Goal: Communication & Community: Answer question/provide support

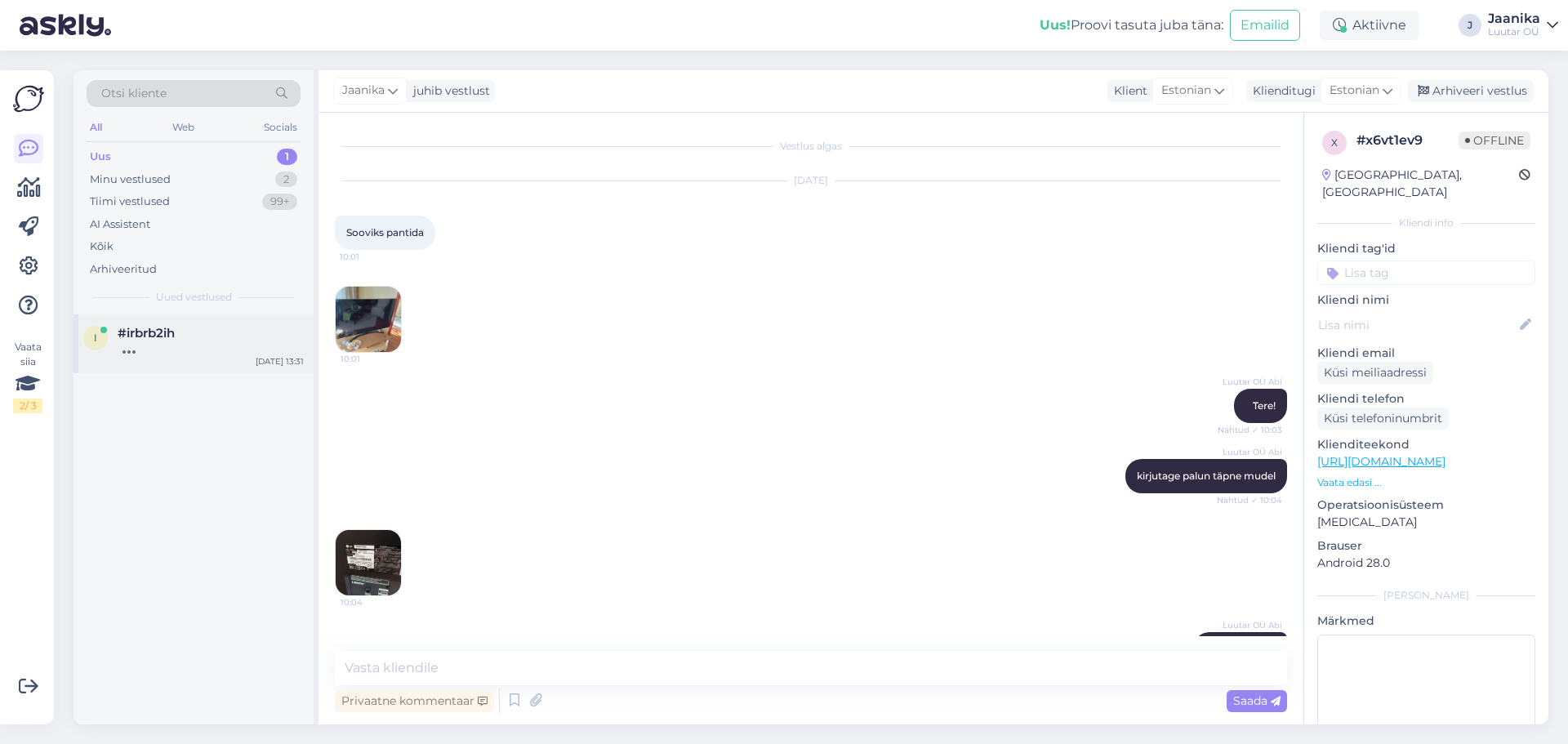
click at [177, 347] on div at bounding box center [211, 347] width 186 height 14
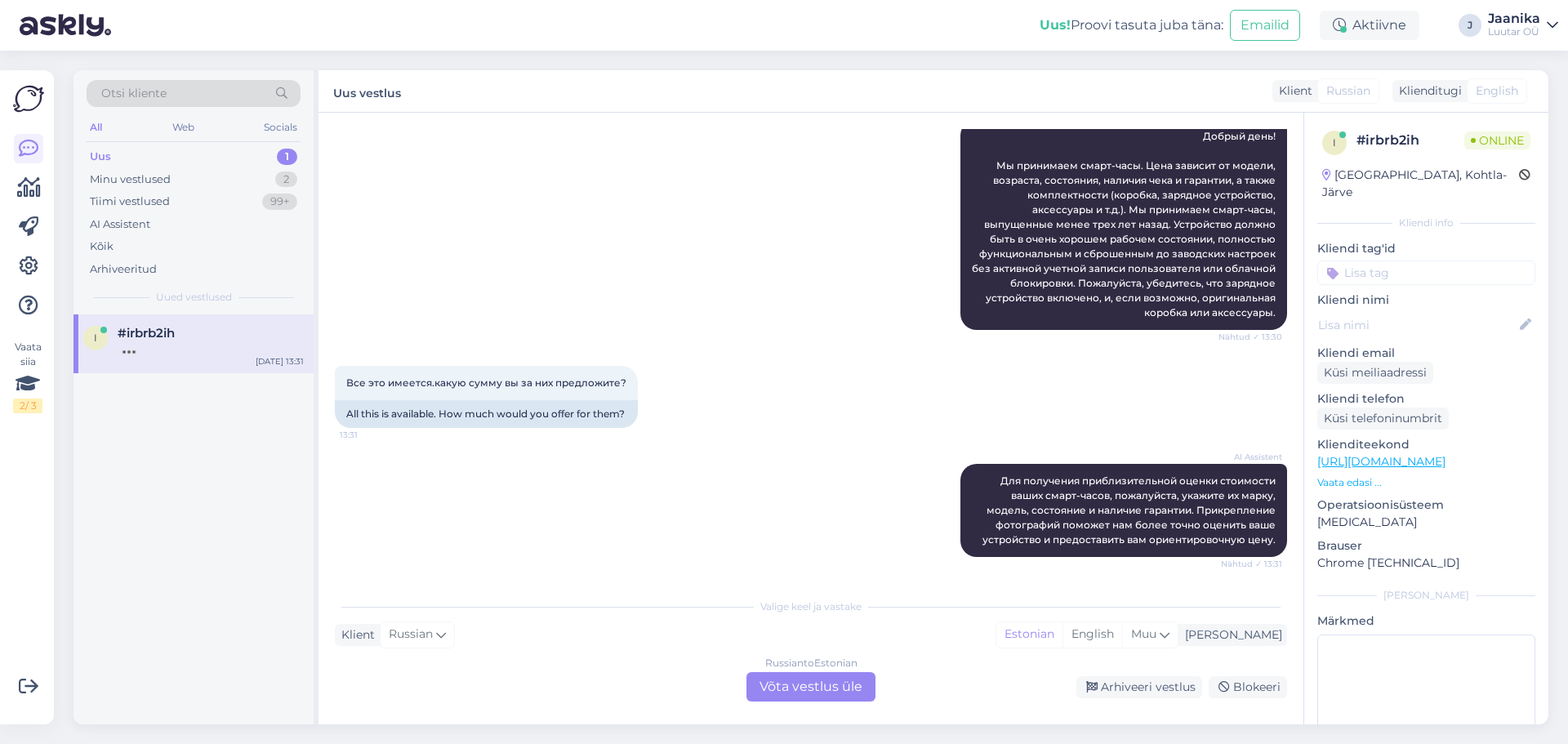
click at [148, 153] on div "Uus 1" at bounding box center [193, 157] width 214 height 23
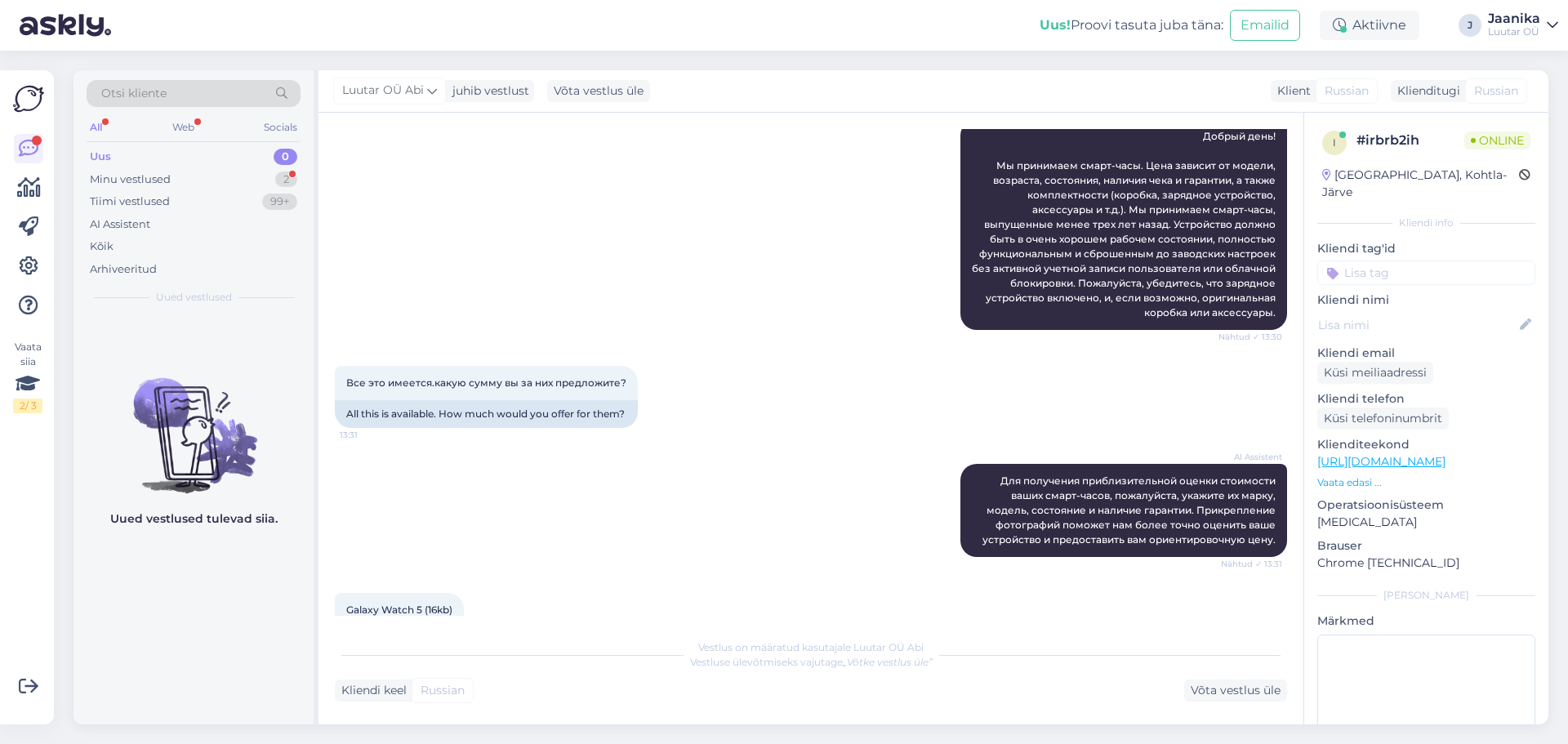
scroll to position [686, 0]
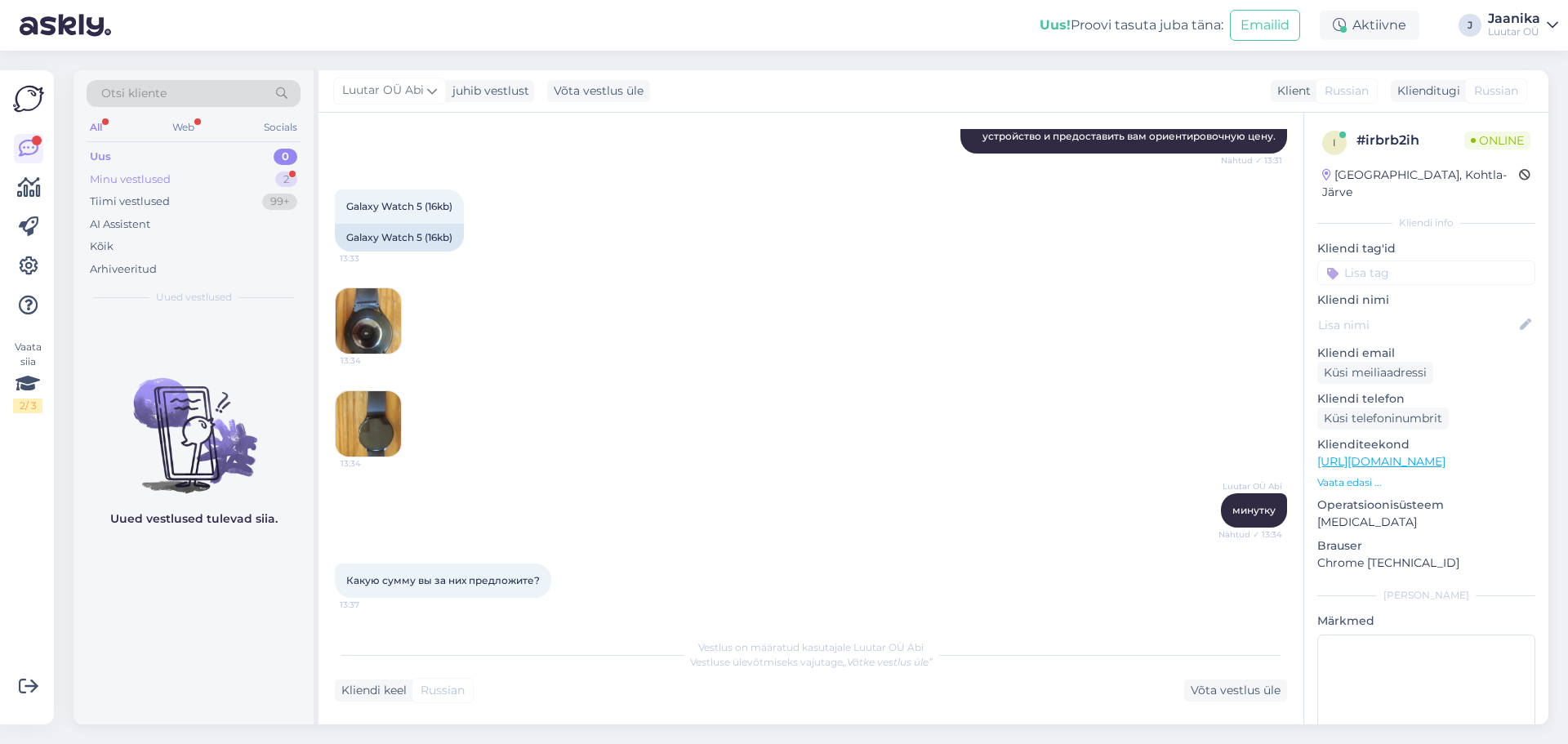
click at [140, 186] on div "Minu vestlused" at bounding box center [130, 179] width 81 height 16
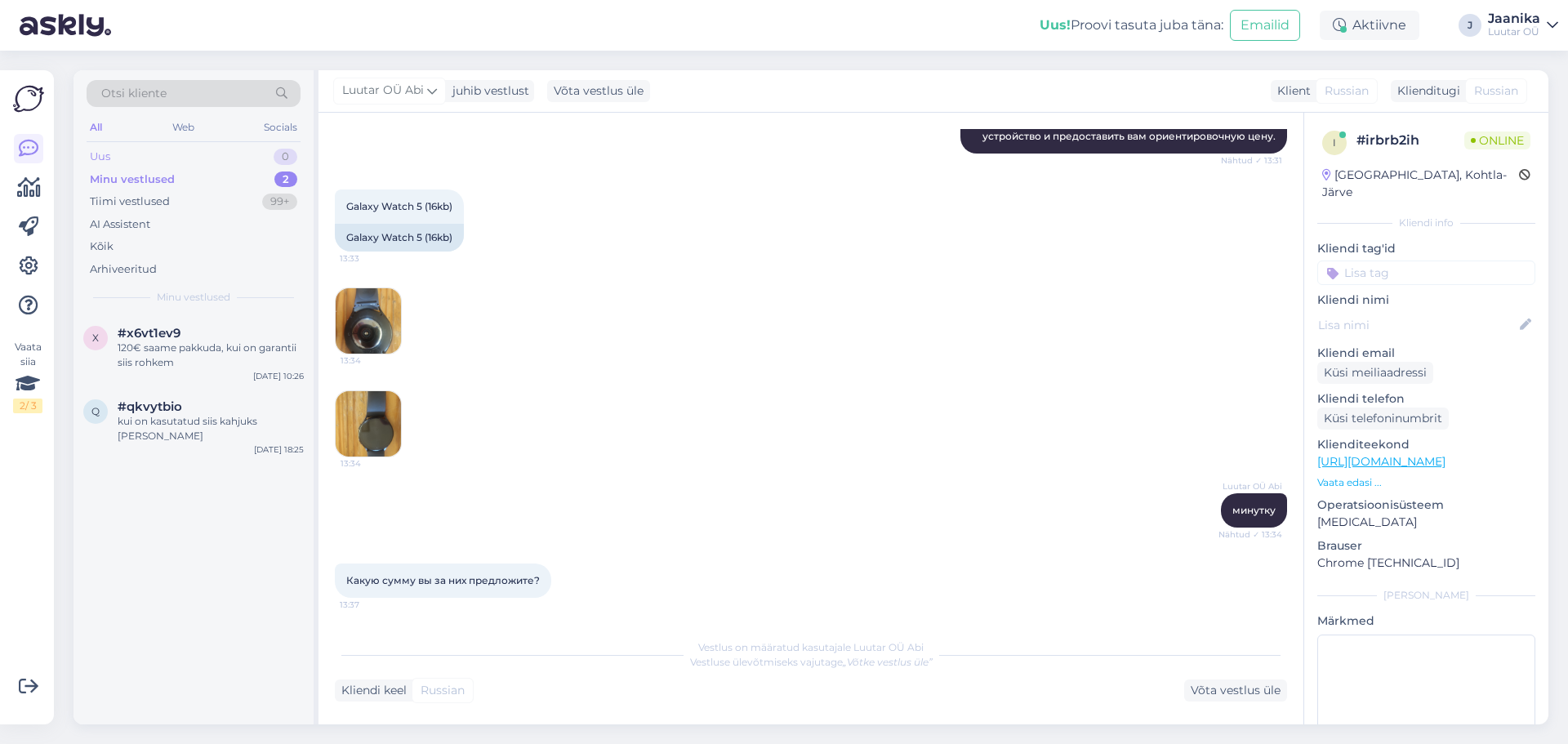
click at [105, 158] on div "Uus" at bounding box center [100, 156] width 20 height 16
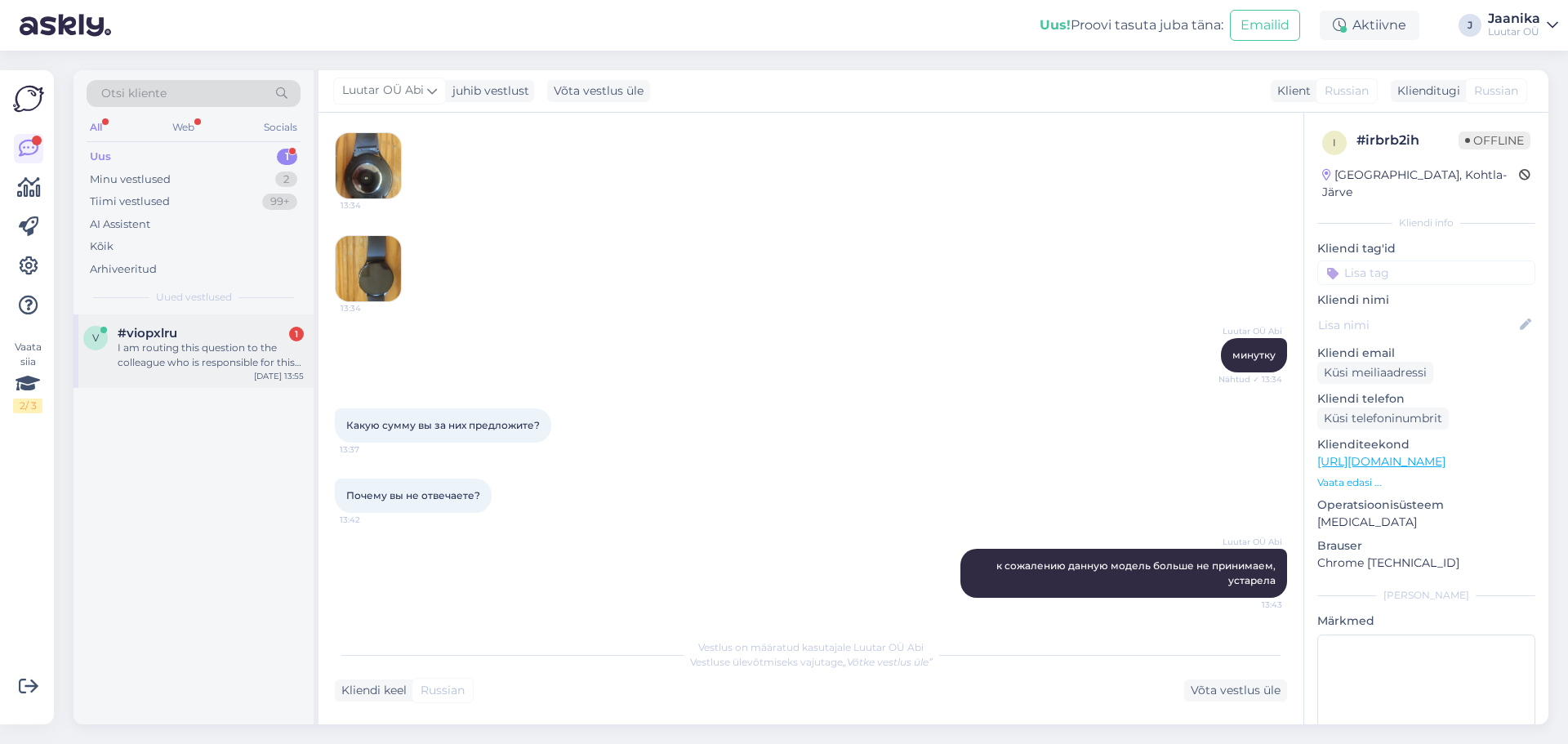
click at [186, 358] on div "I am routing this question to the colleague who is responsible for this topic. …" at bounding box center [211, 355] width 186 height 30
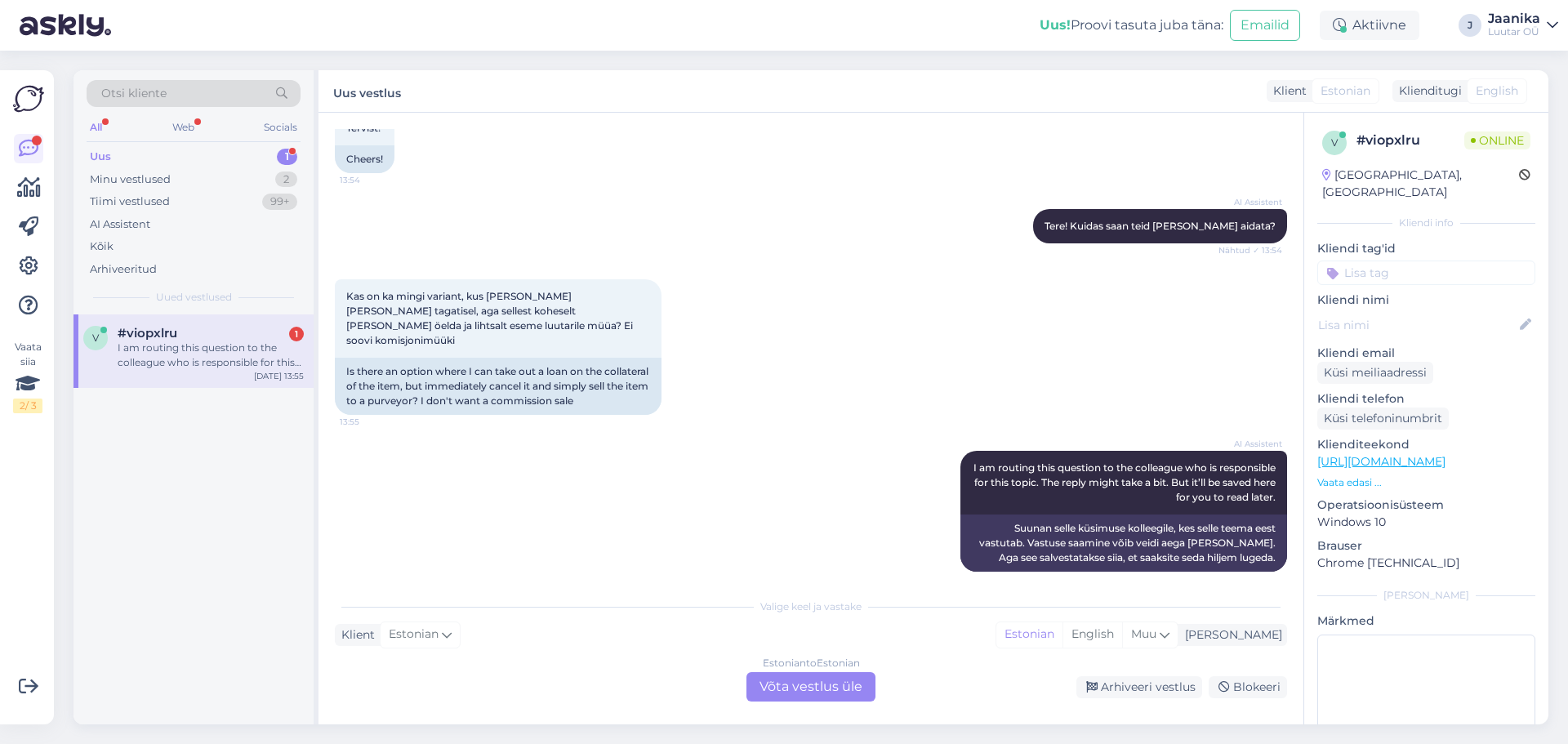
click at [782, 691] on div "Estonian to Estonian Võta vestlus üle" at bounding box center [811, 686] width 129 height 30
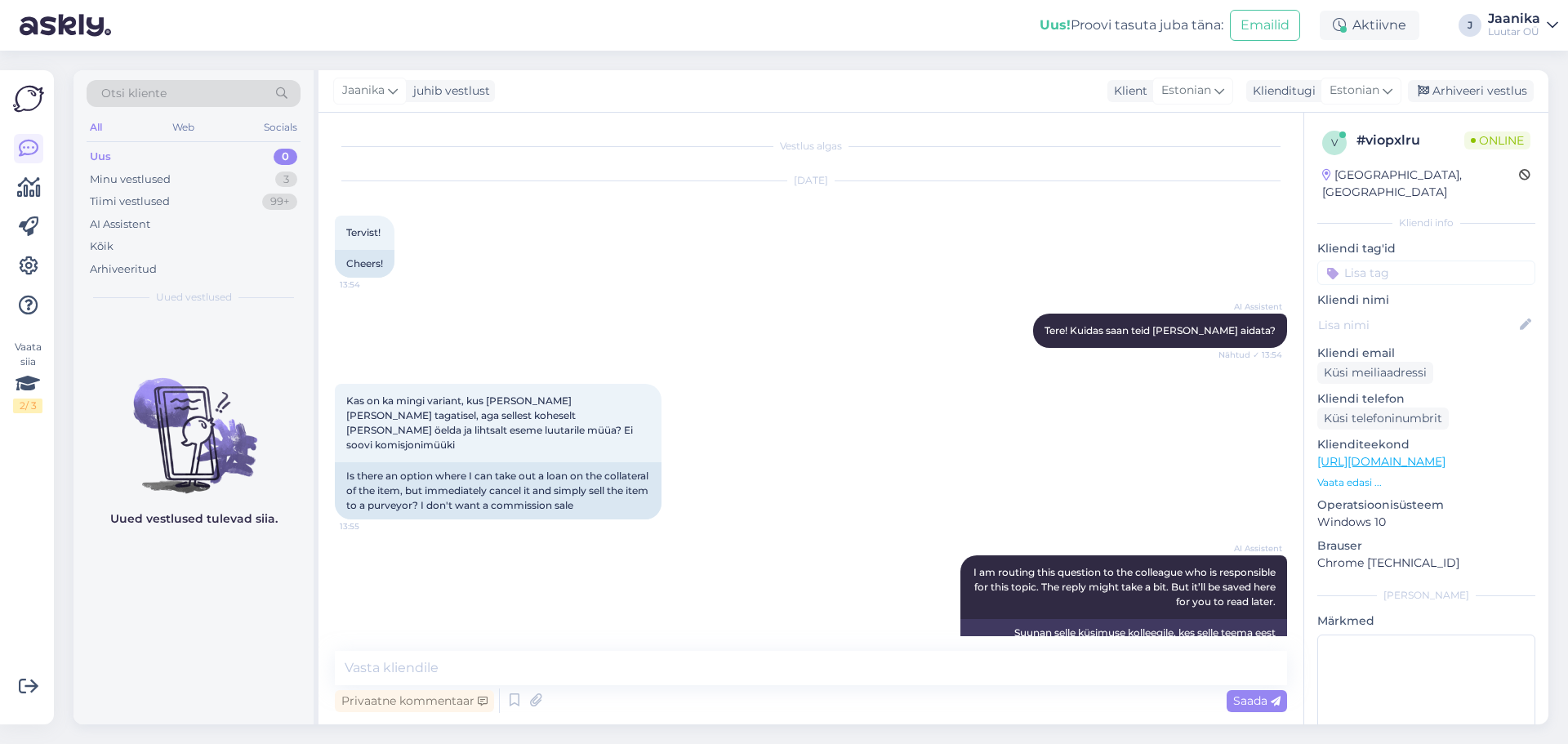
scroll to position [43, 0]
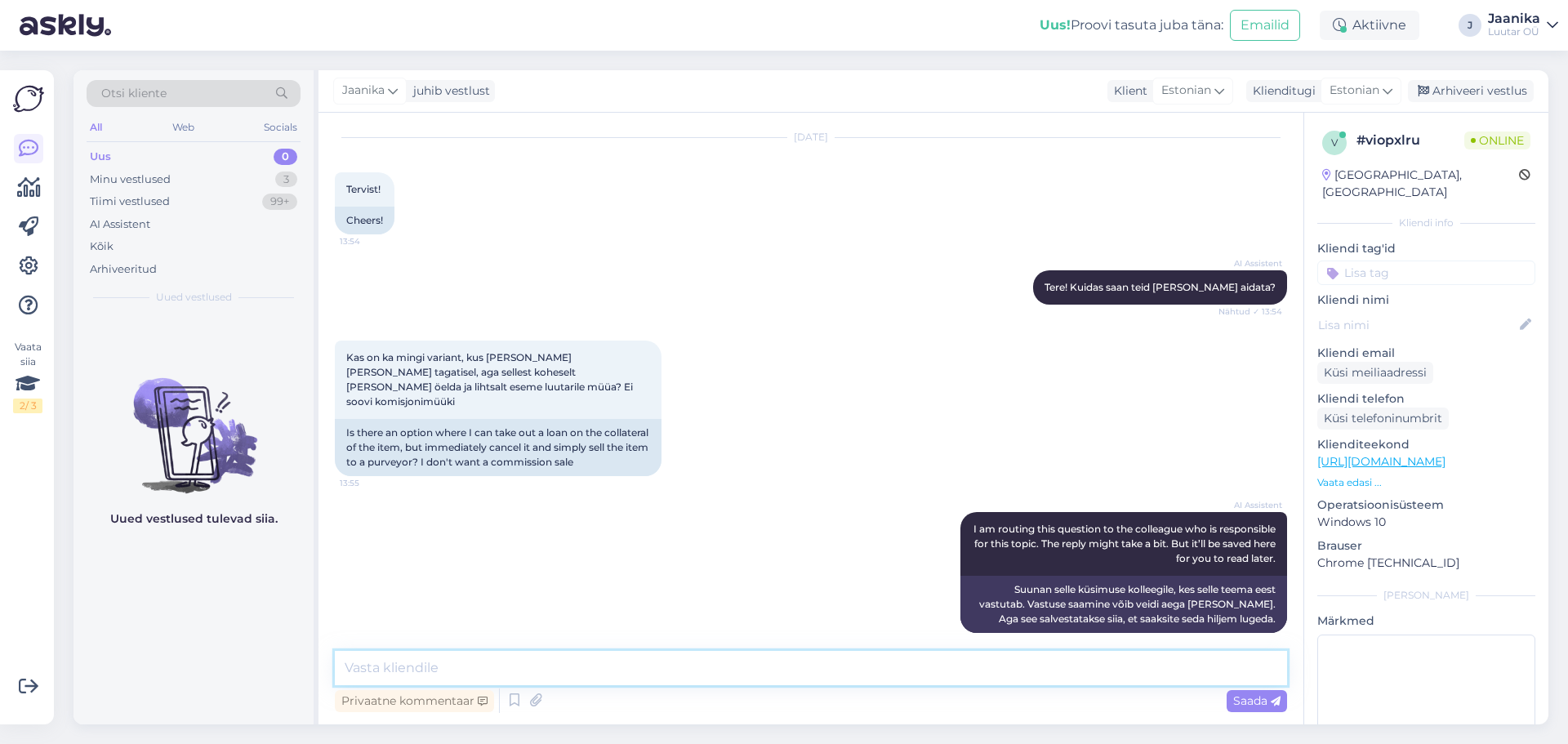
click at [483, 670] on textarea at bounding box center [811, 668] width 953 height 34
type textarea "Tere!"
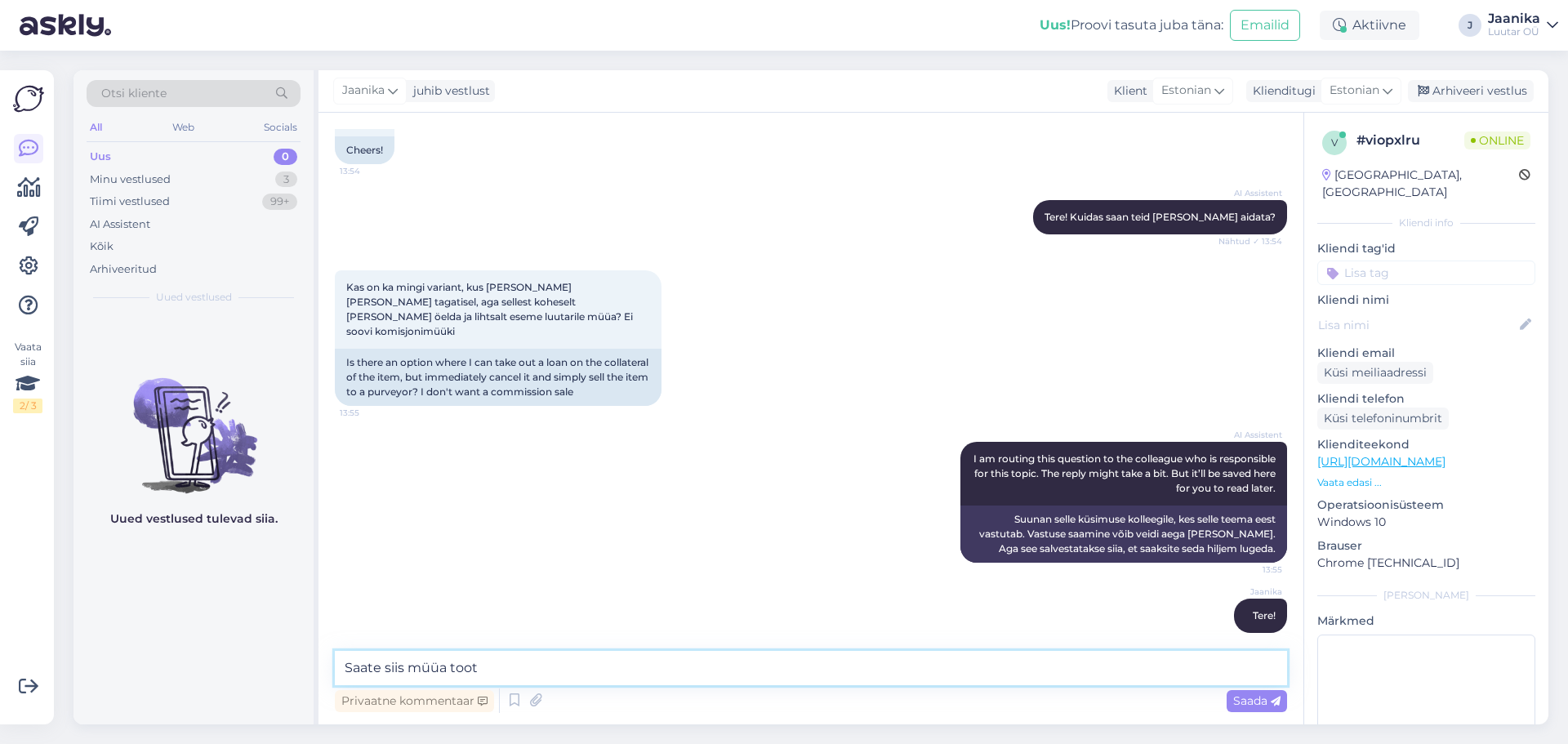
type textarea "Saate siis müüa toote"
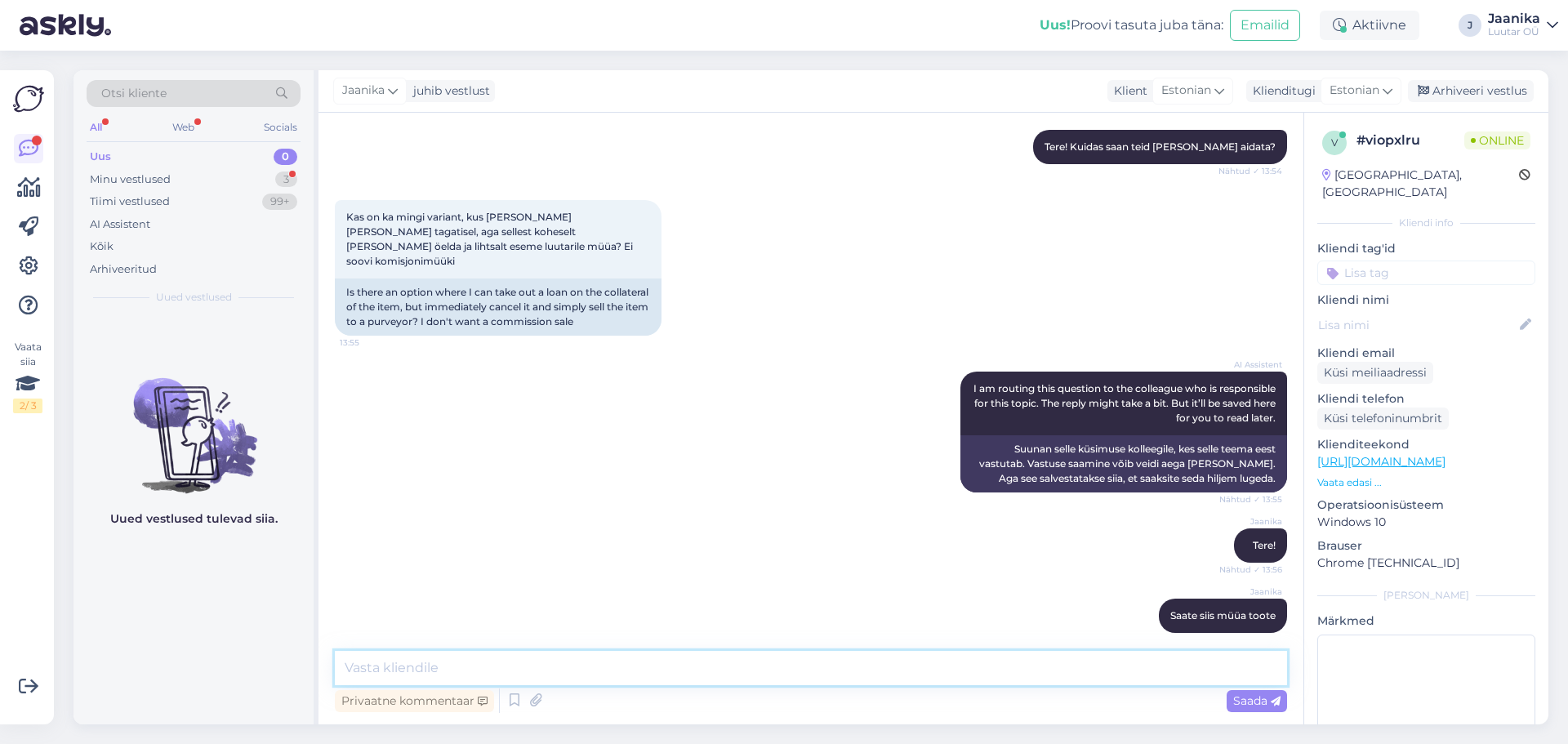
scroll to position [424, 0]
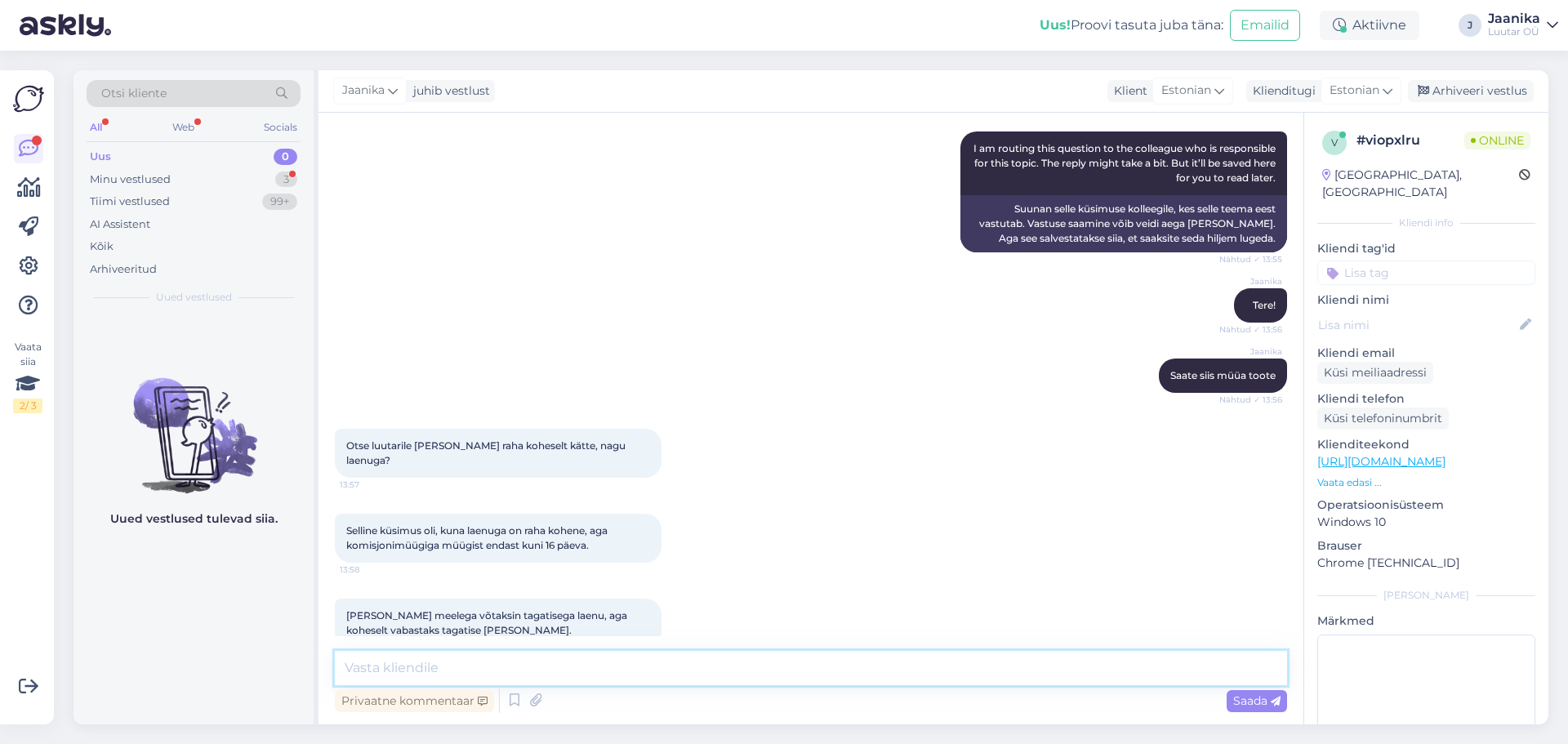
click at [446, 664] on textarea at bounding box center [811, 668] width 953 height 34
type textarea "Kas te soovite laenu või lihtsalt ära müüa toote?"
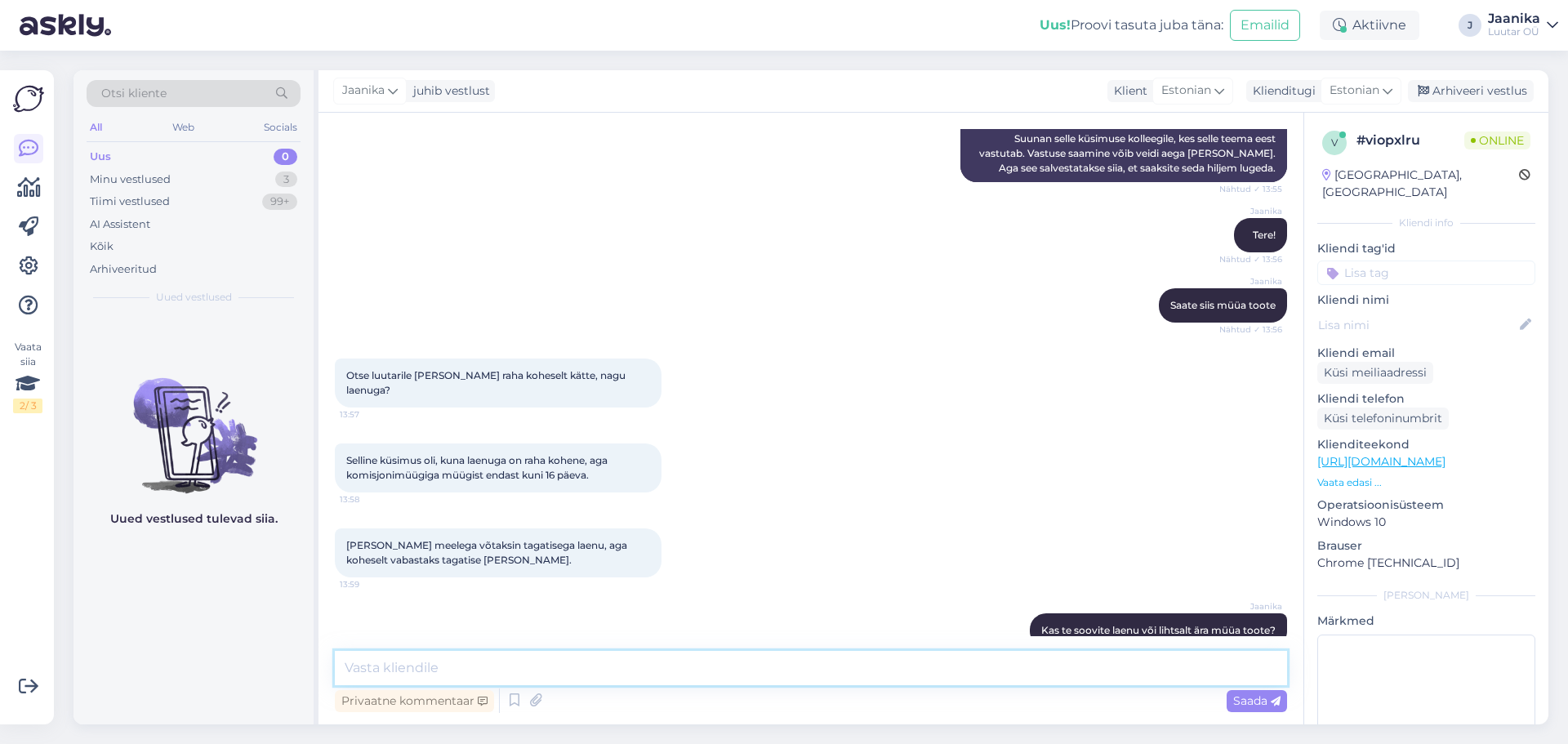
click at [436, 669] on textarea at bounding box center [811, 668] width 953 height 34
type textarea "see muidugi oleneb tootest."
